Goal: Transaction & Acquisition: Purchase product/service

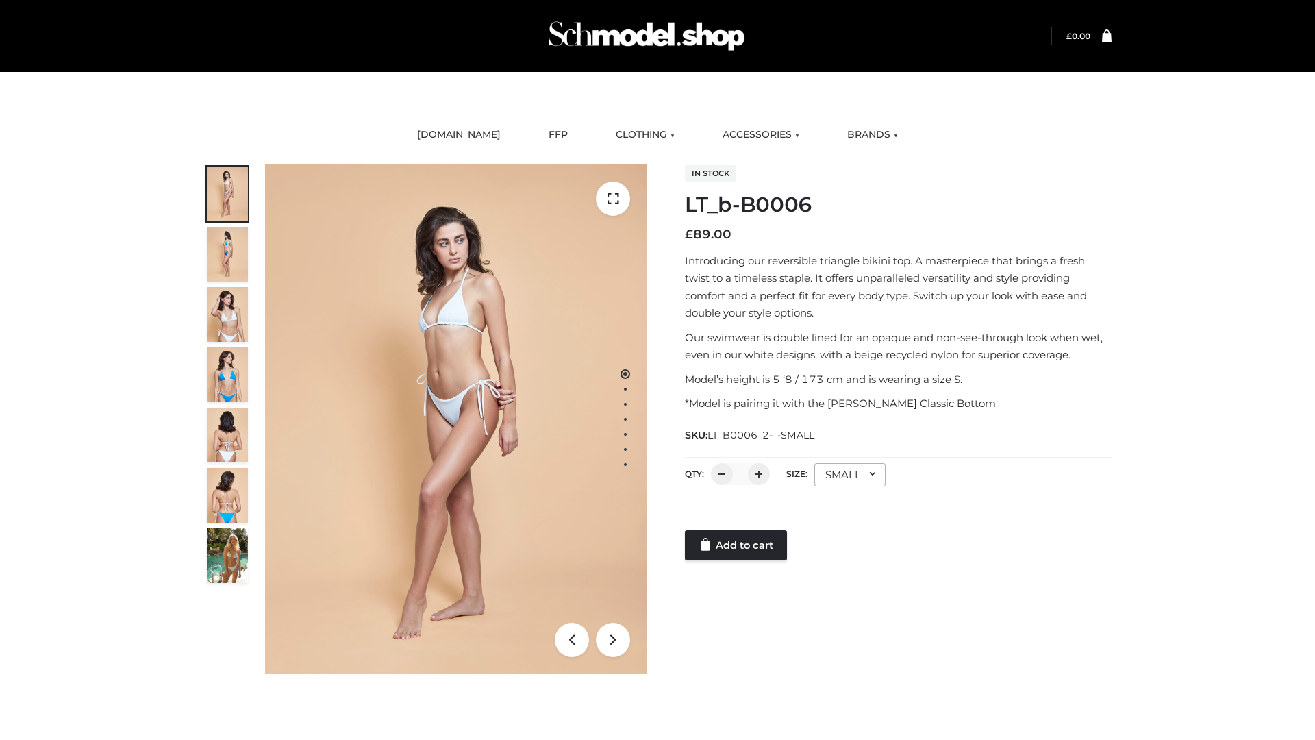
click at [737, 545] on link "Add to cart" at bounding box center [736, 545] width 102 height 30
